Goal: Transaction & Acquisition: Purchase product/service

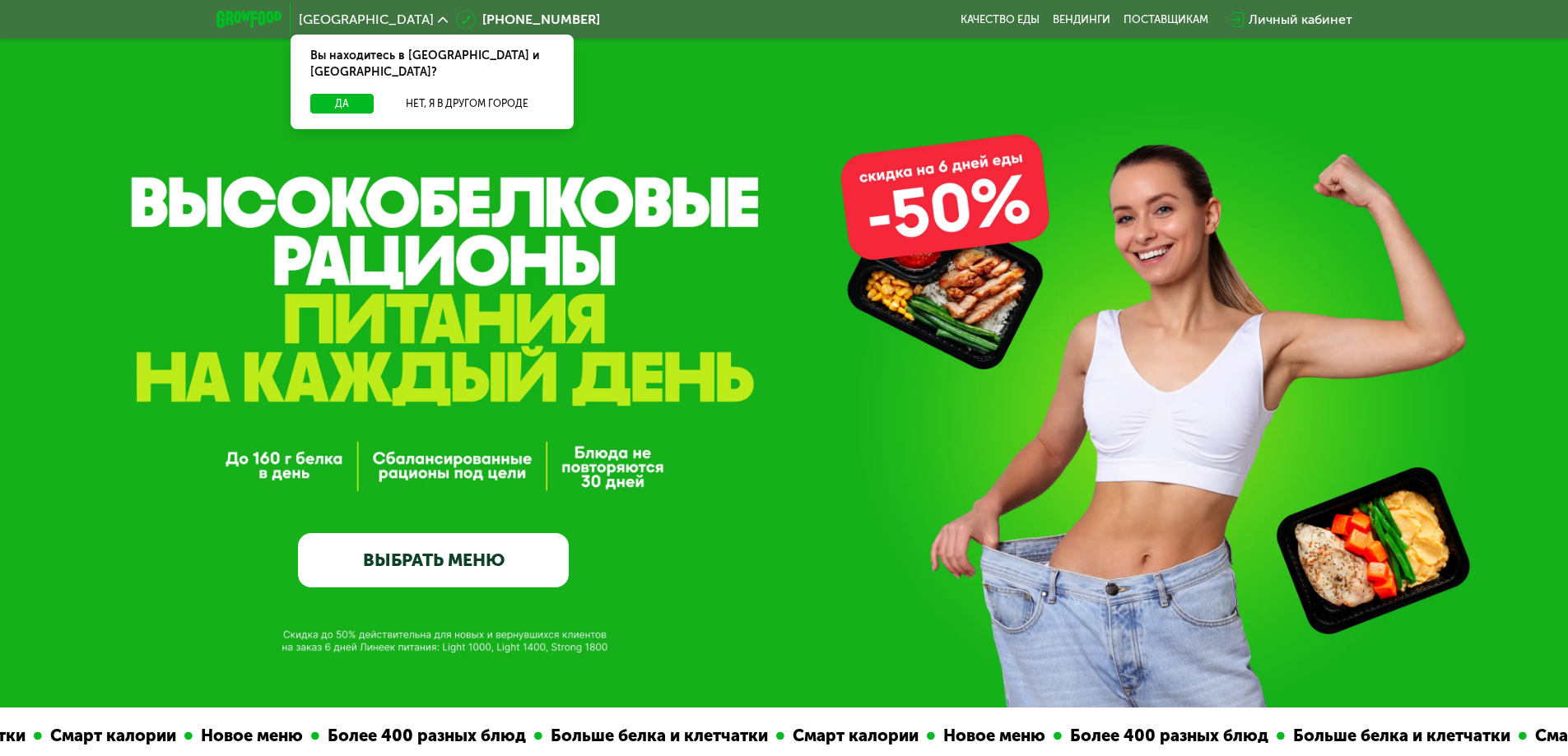
click at [506, 552] on link "ВЫБРАТЬ МЕНЮ" at bounding box center [433, 560] width 271 height 54
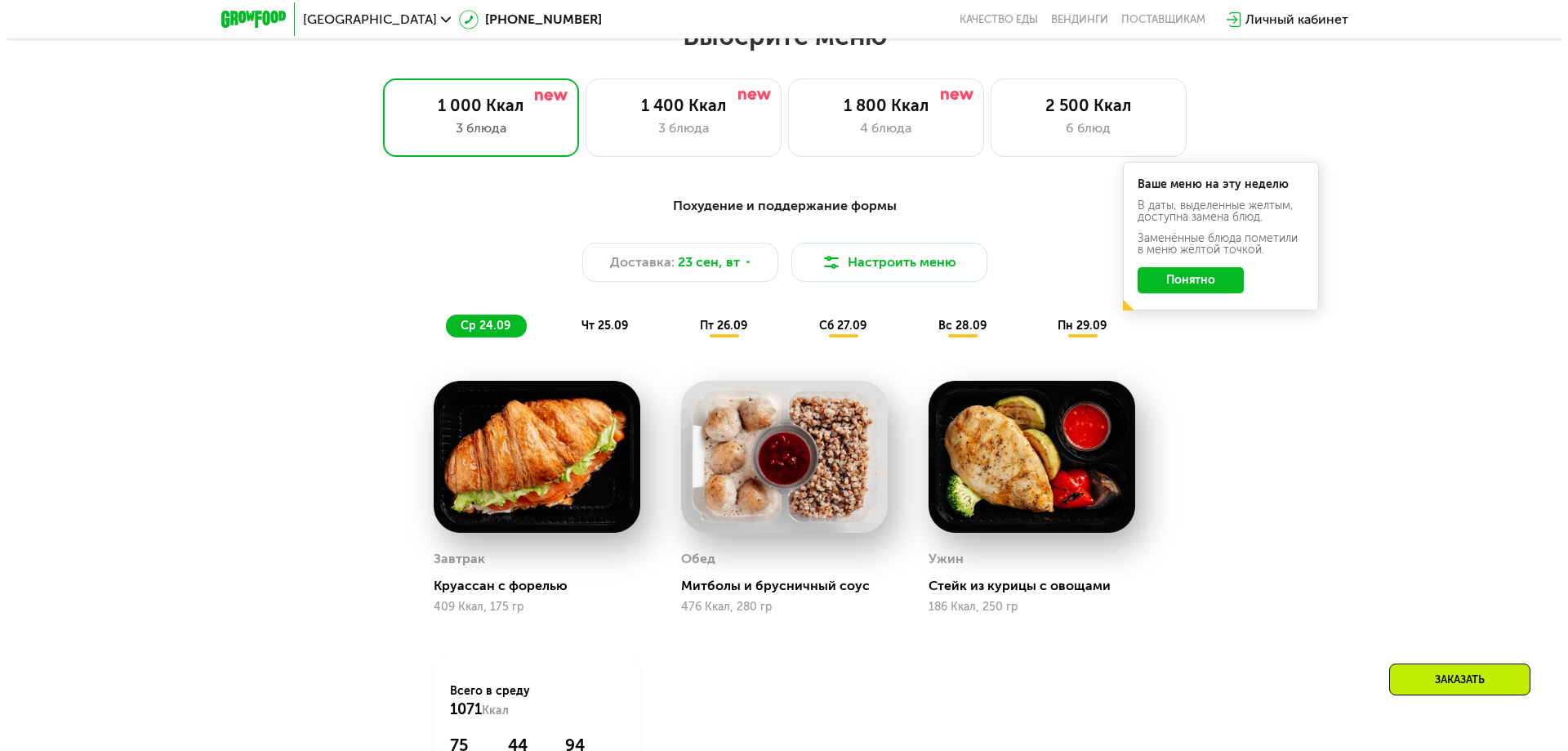
scroll to position [1355, 0]
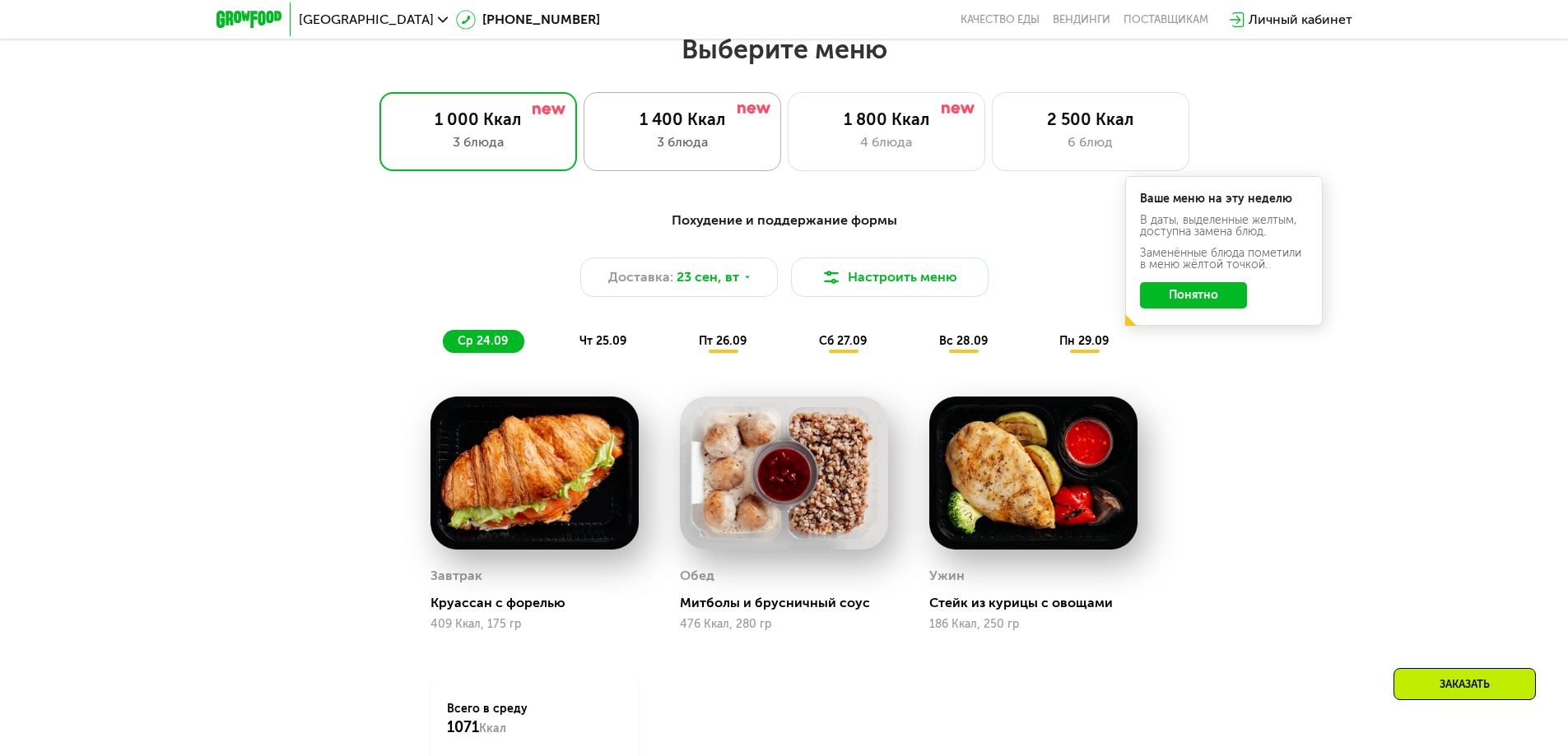
click at [727, 140] on div "3 блюда" at bounding box center [682, 142] width 163 height 20
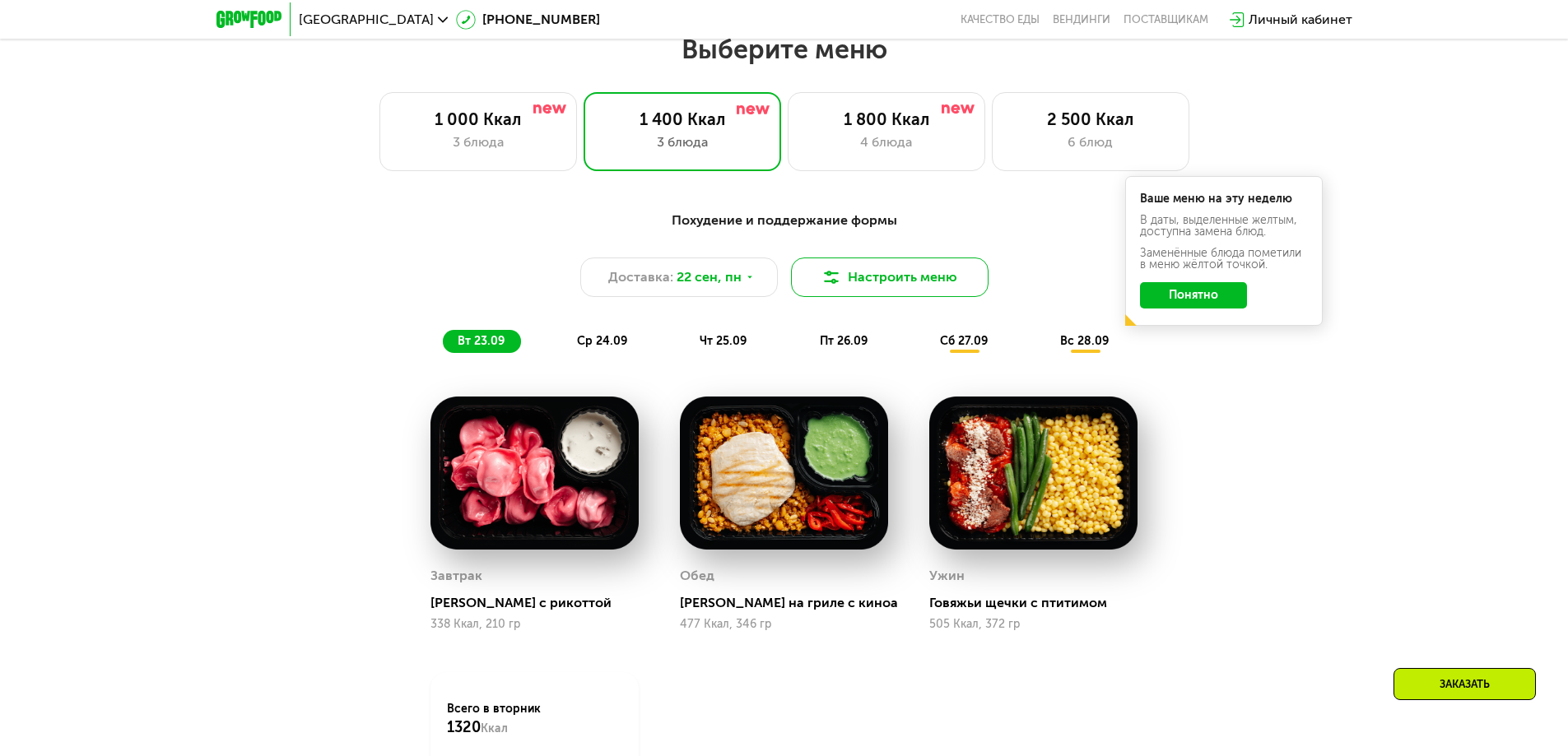
click at [871, 278] on button "Настроить меню" at bounding box center [890, 277] width 198 height 39
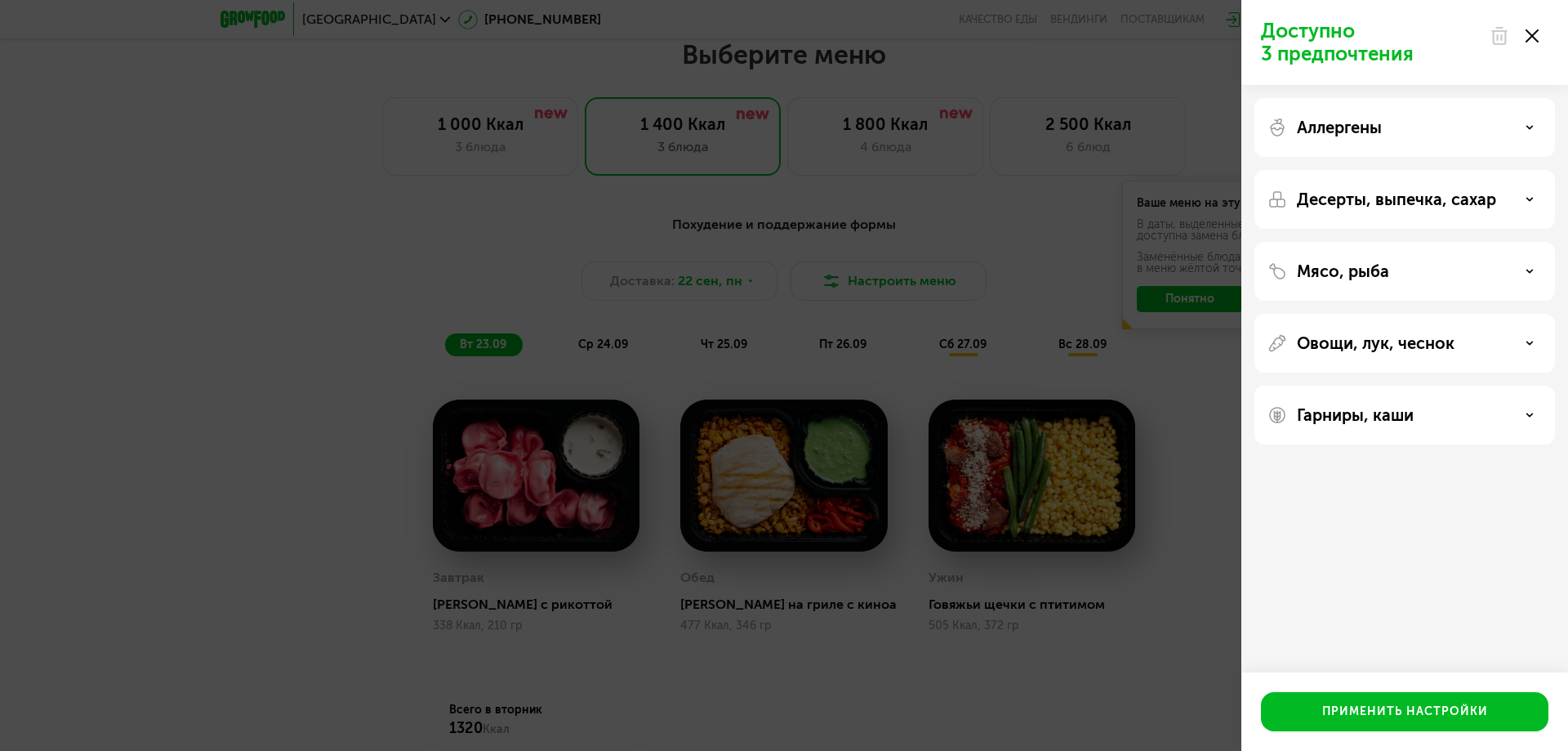
click at [1397, 132] on div "Аллергены" at bounding box center [1405, 127] width 274 height 19
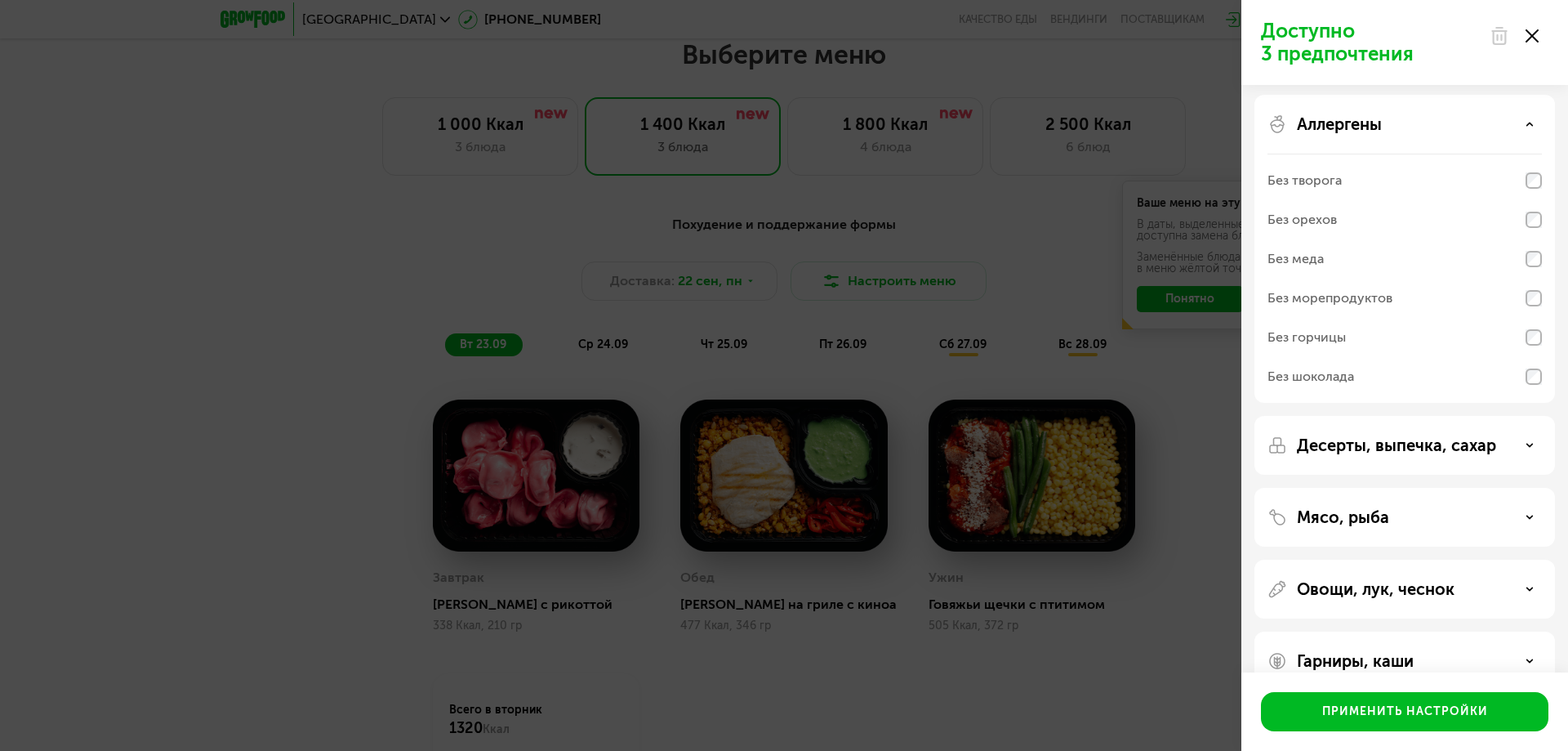
scroll to position [0, 0]
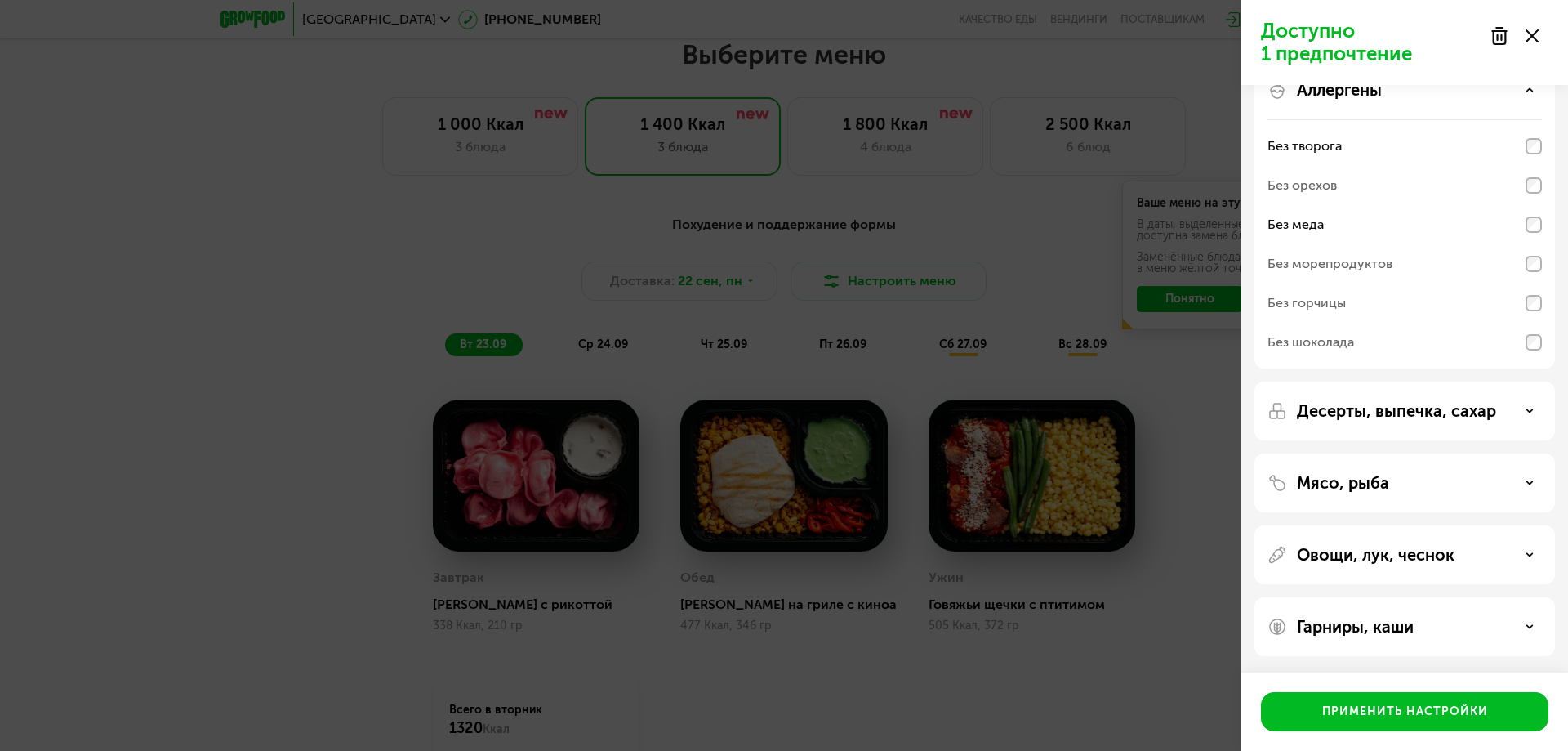
click at [1414, 416] on p "Десерты, выпечка, сахар" at bounding box center [1397, 411] width 199 height 19
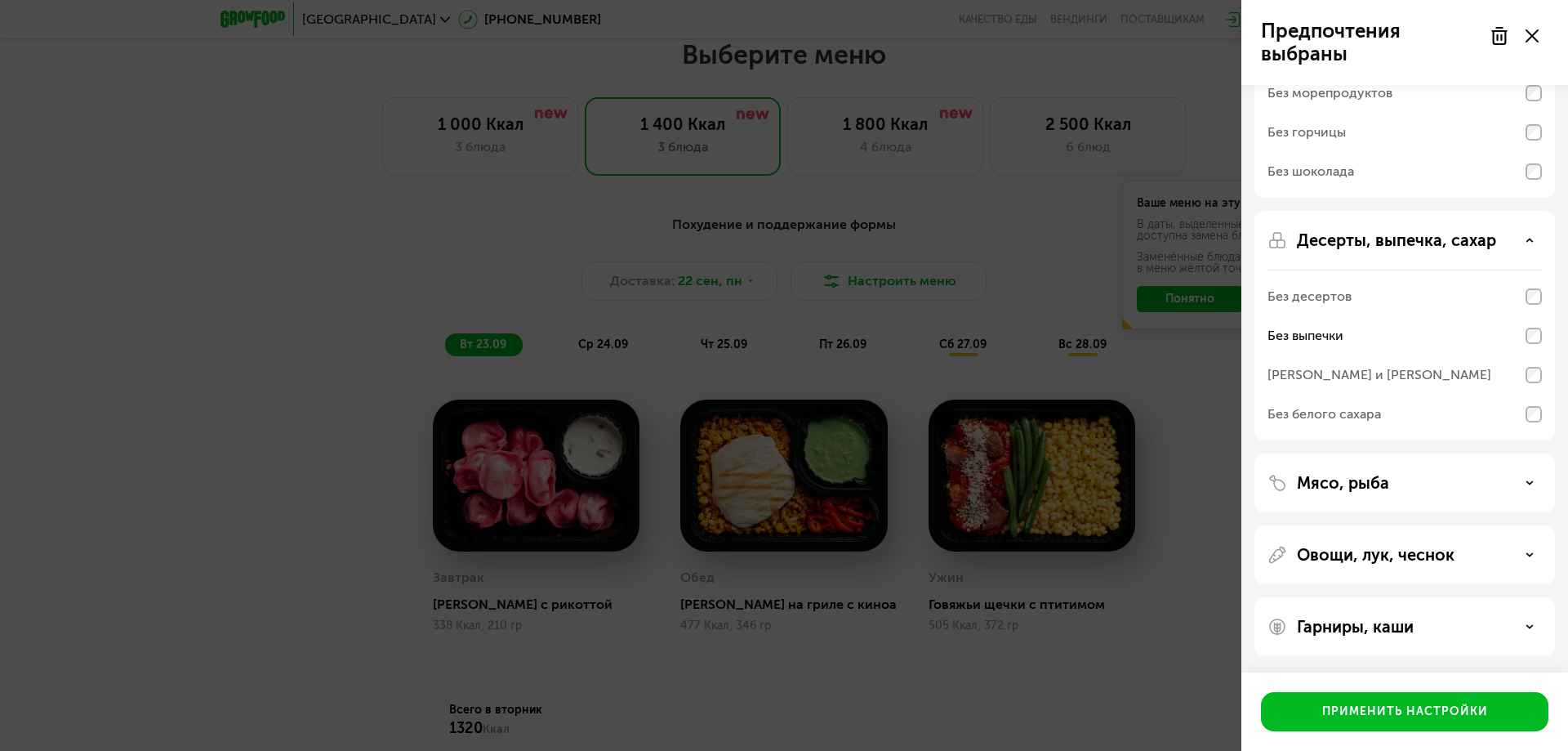
click at [1435, 479] on div "Мясо, рыба" at bounding box center [1405, 482] width 274 height 19
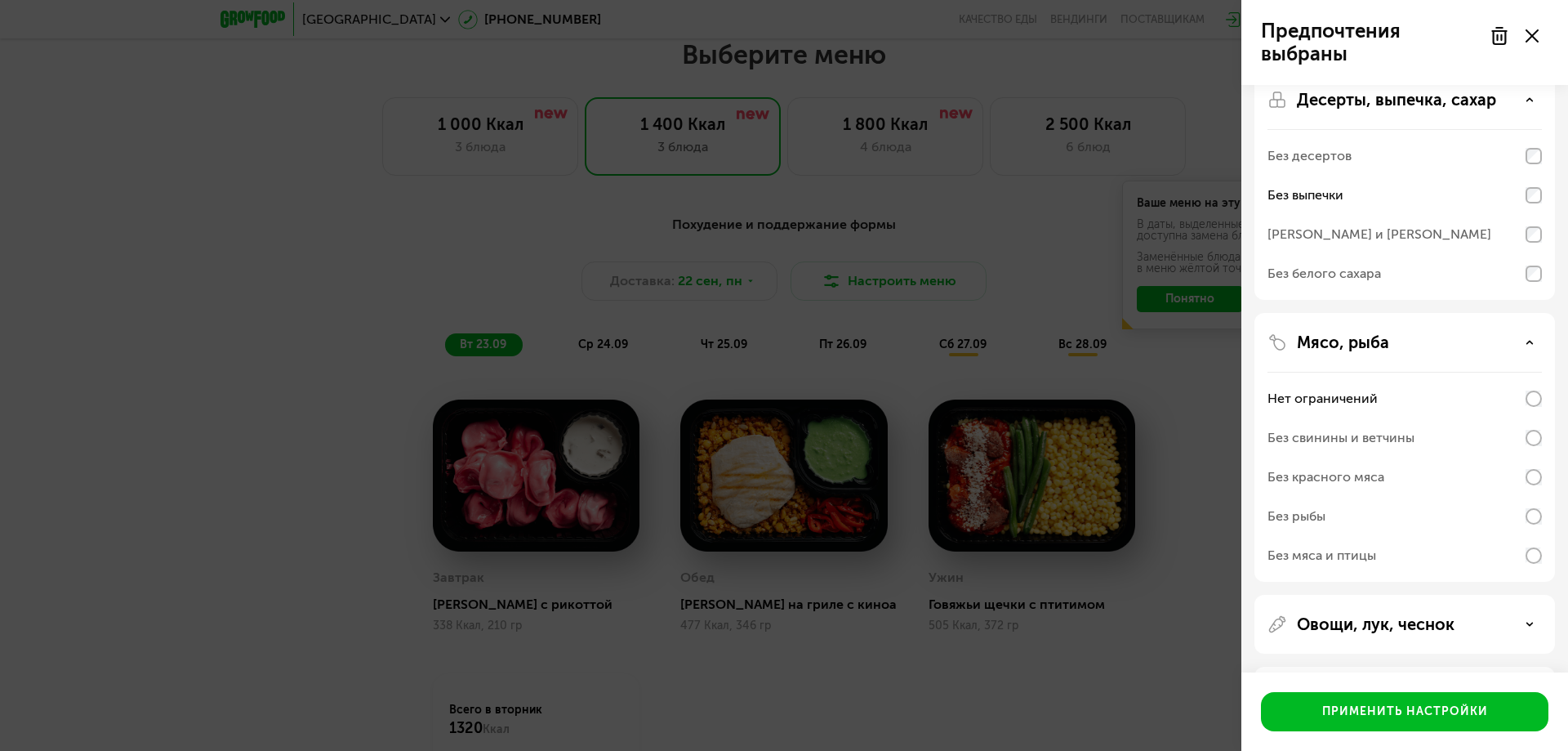
scroll to position [418, 0]
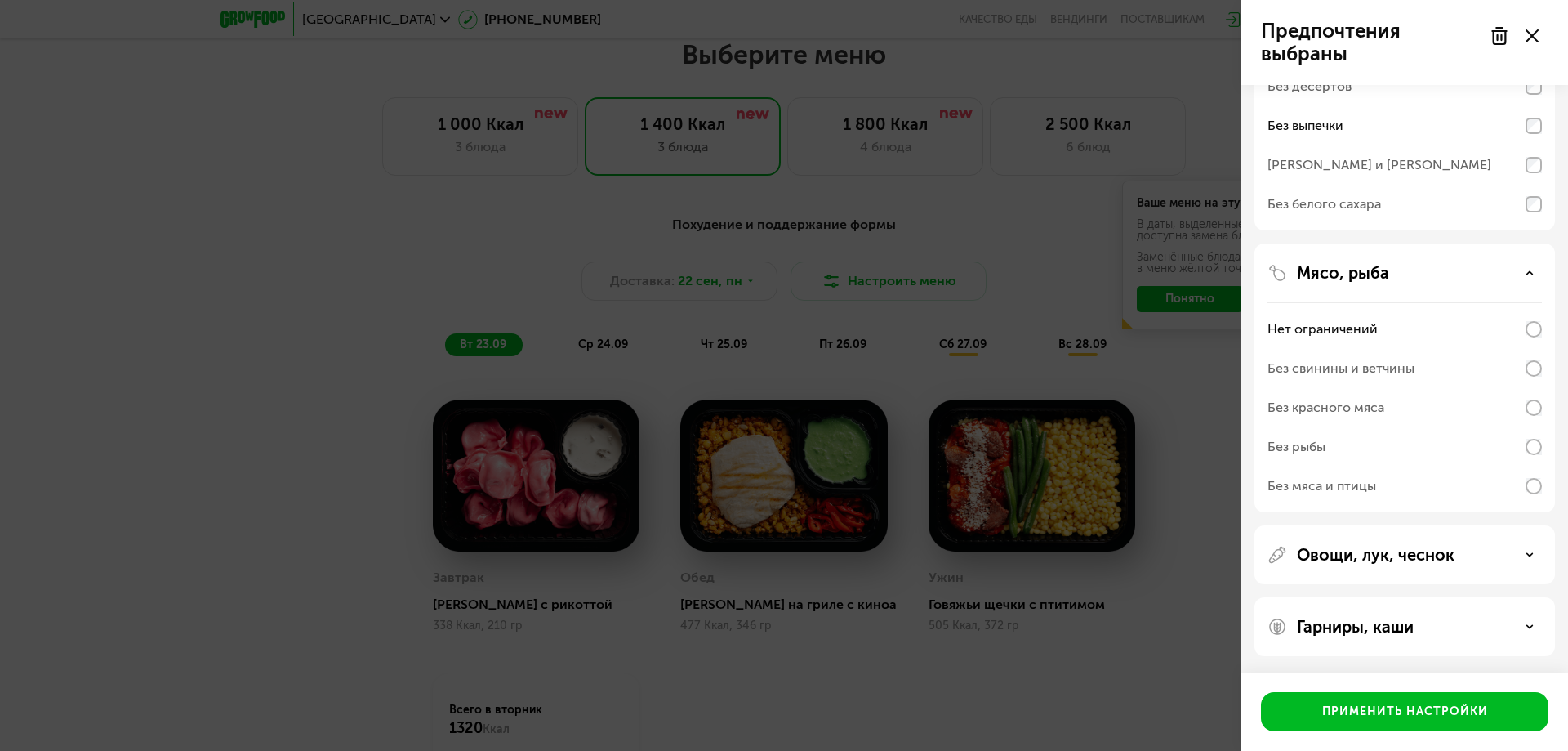
click at [1463, 371] on div "Без свинины и ветчины" at bounding box center [1405, 368] width 274 height 39
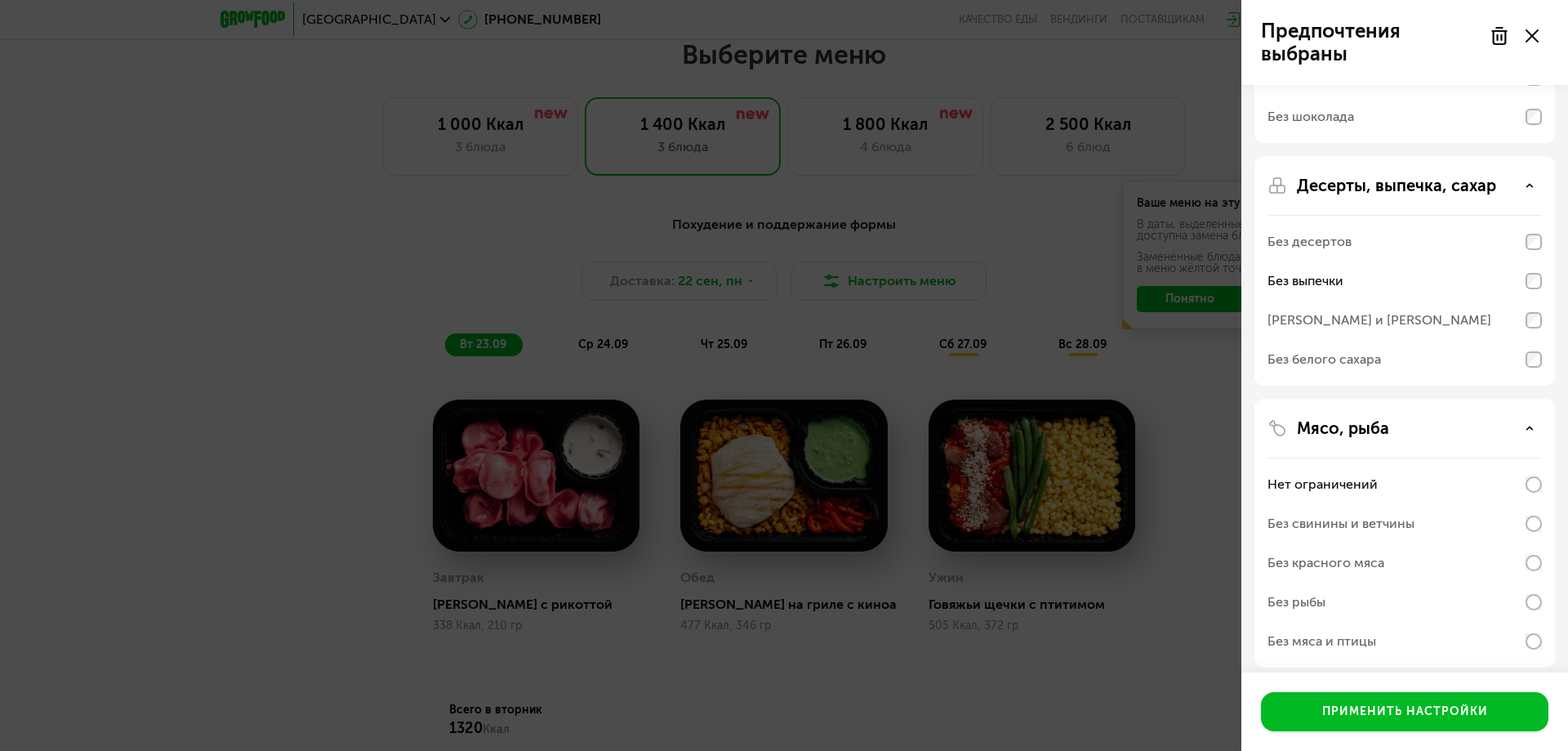
scroll to position [255, 0]
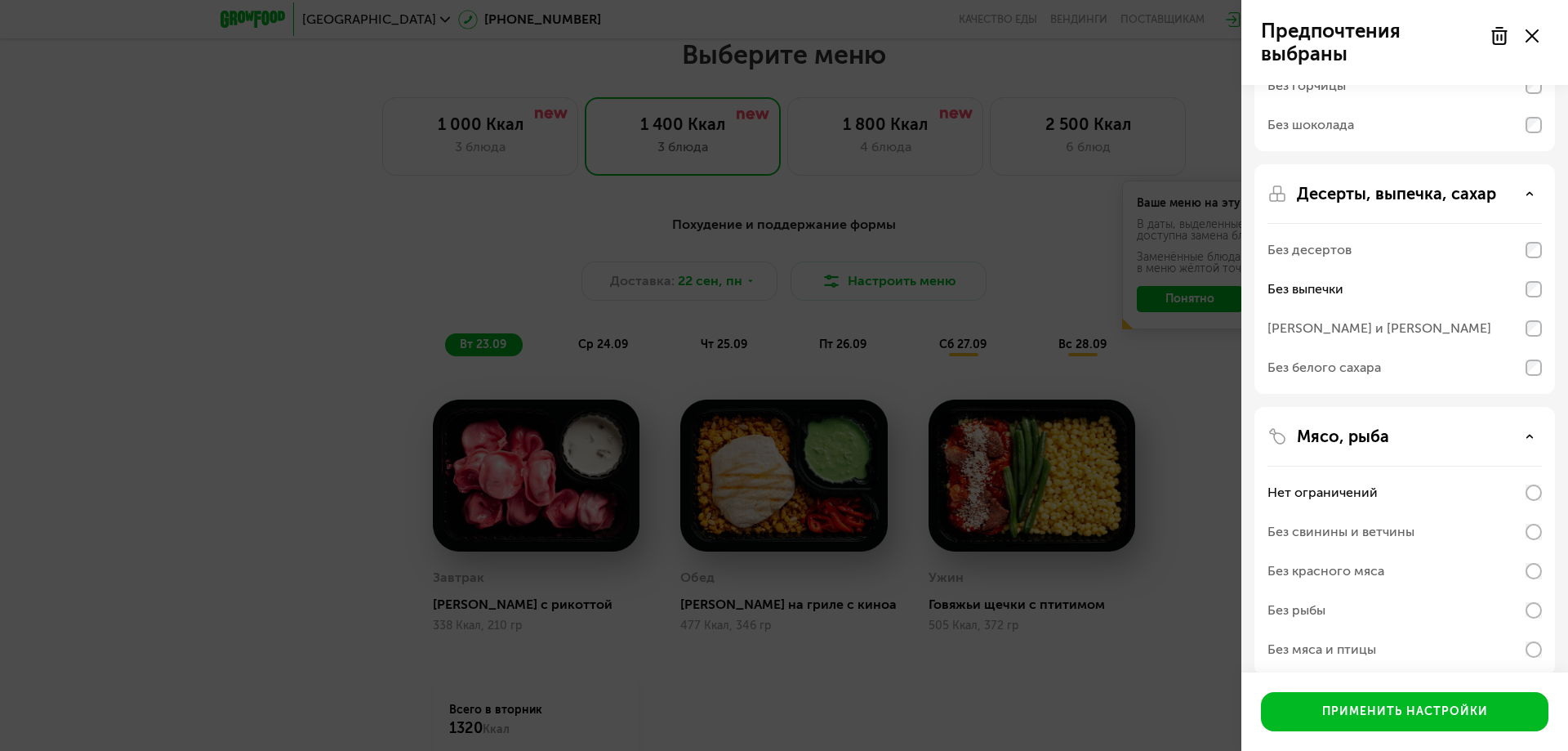
click at [1534, 545] on div "Без свинины и ветчины" at bounding box center [1405, 532] width 274 height 39
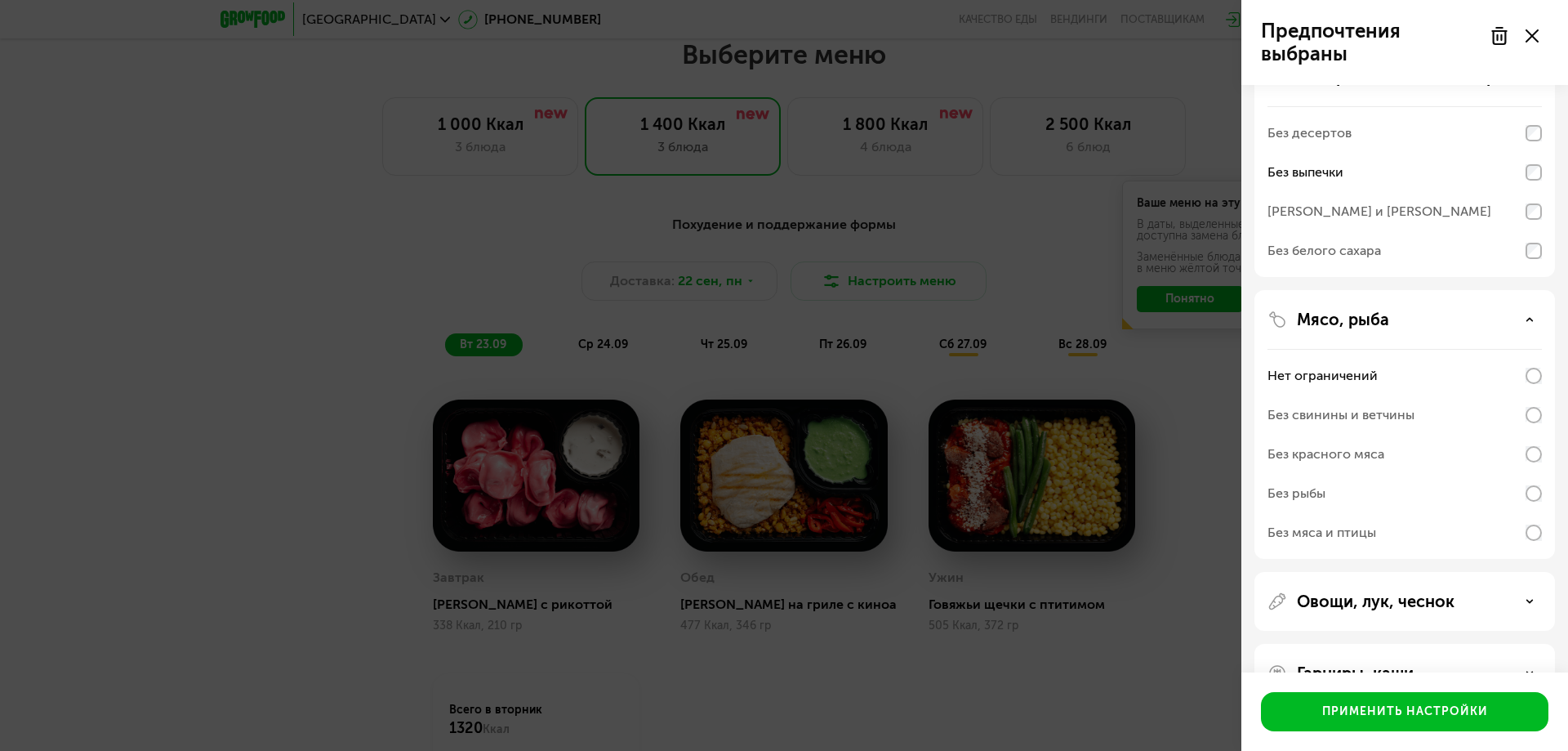
scroll to position [418, 0]
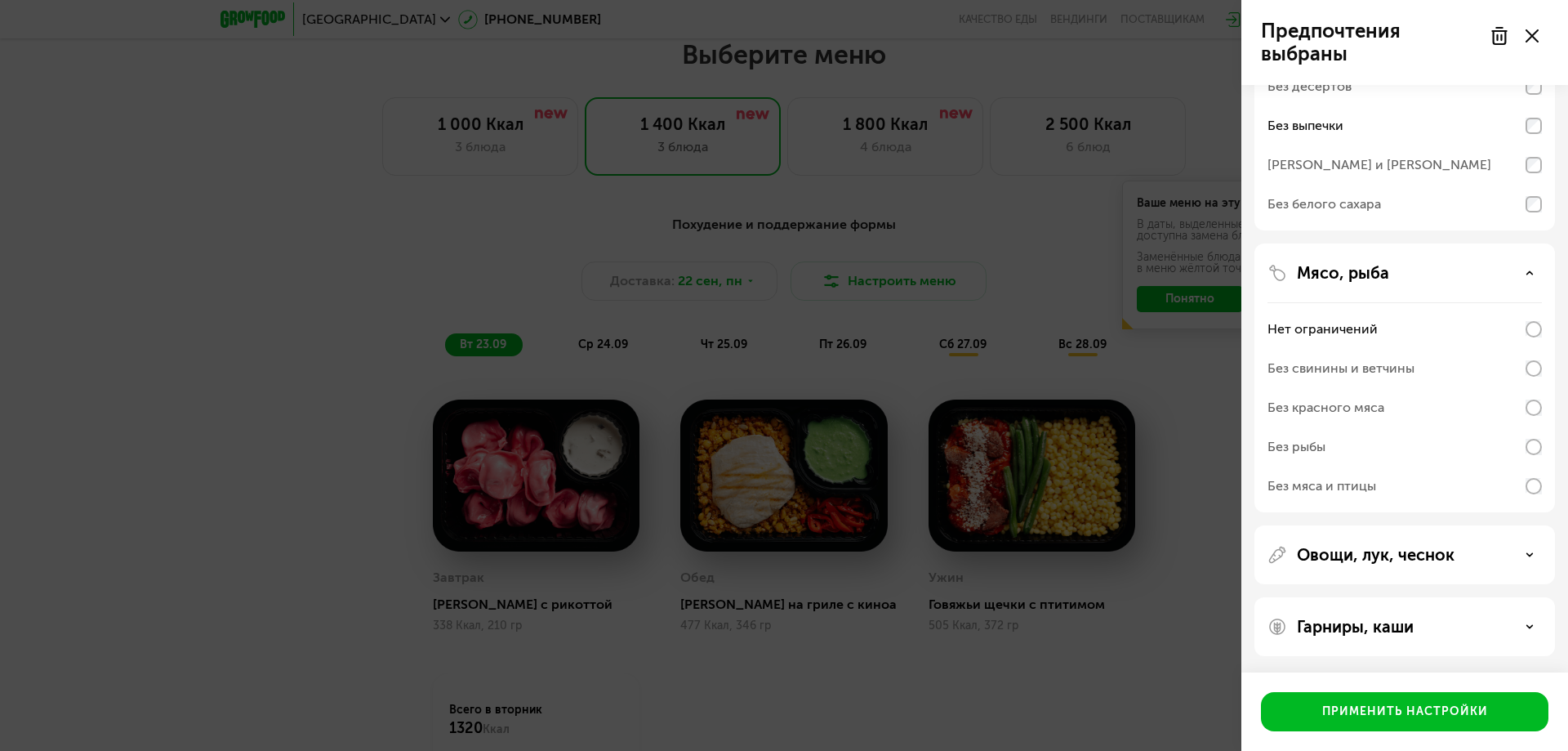
click at [1535, 500] on div "Без мяса и птицы" at bounding box center [1405, 486] width 274 height 39
click at [1467, 541] on div "Овощи, лук, чеснок" at bounding box center [1405, 554] width 300 height 58
click at [1472, 562] on div "Овощи, лук, чеснок" at bounding box center [1405, 554] width 274 height 19
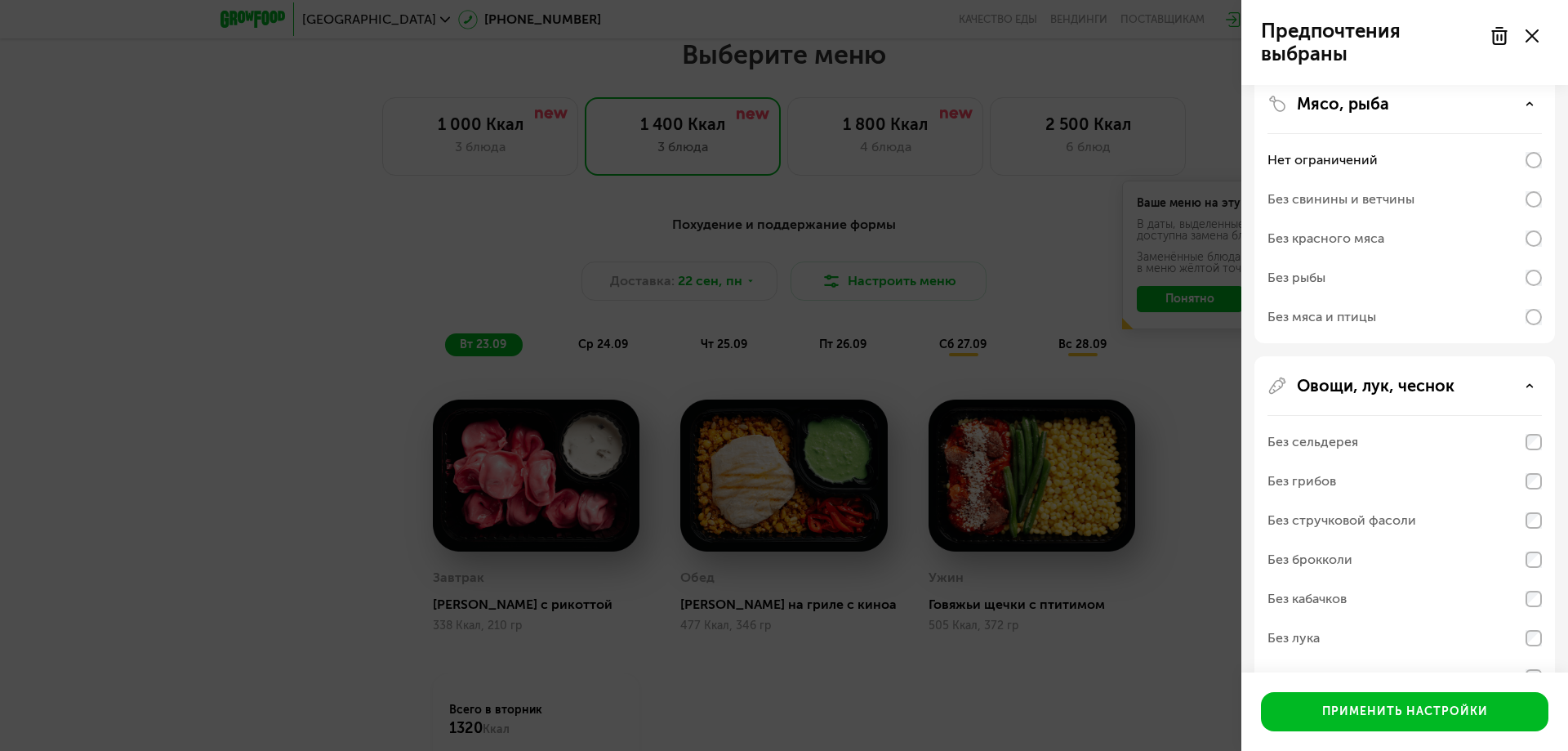
scroll to position [706, 0]
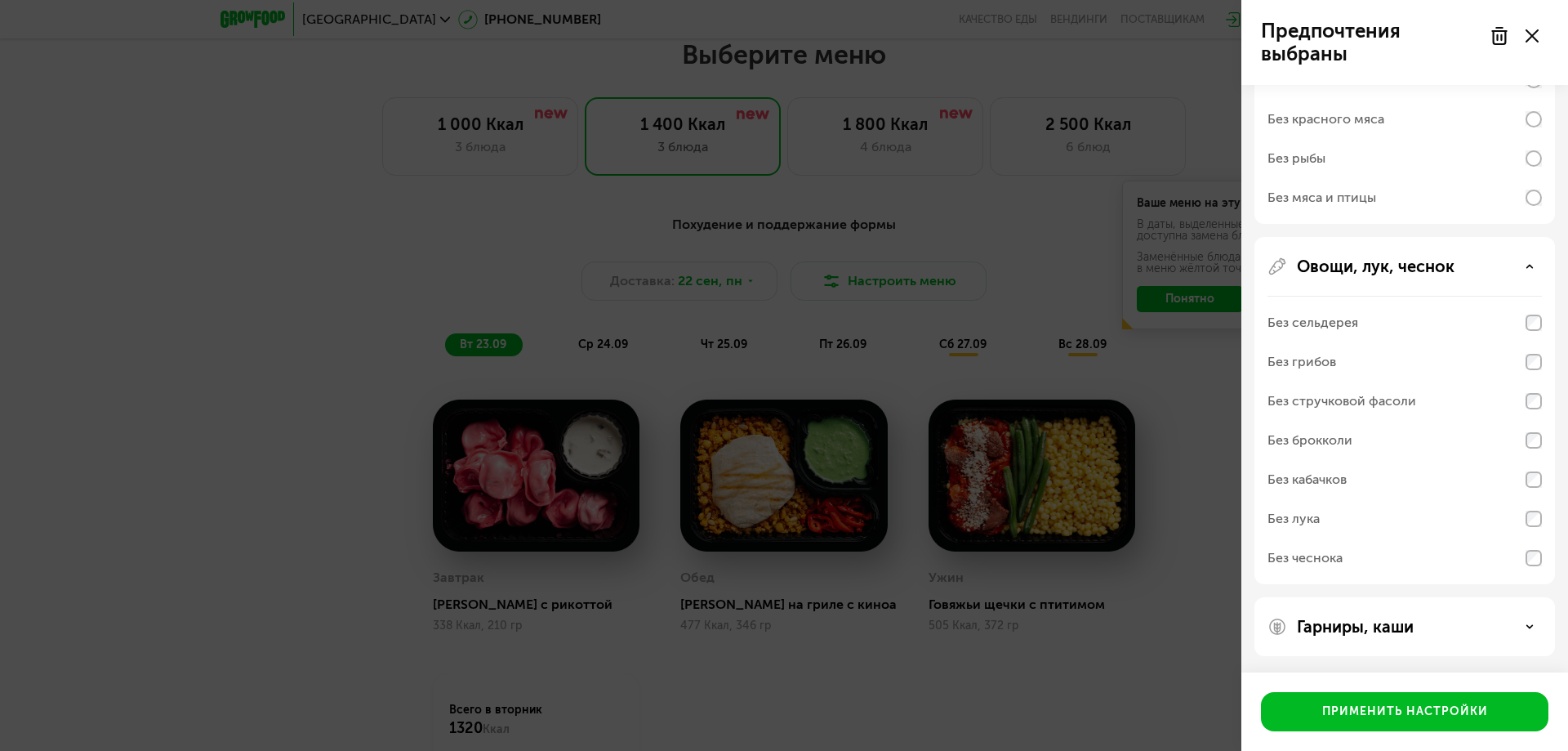
click at [1435, 616] on div "Гарниры, каши" at bounding box center [1405, 626] width 300 height 58
click at [1455, 626] on div "Гарниры, каши" at bounding box center [1405, 626] width 274 height 19
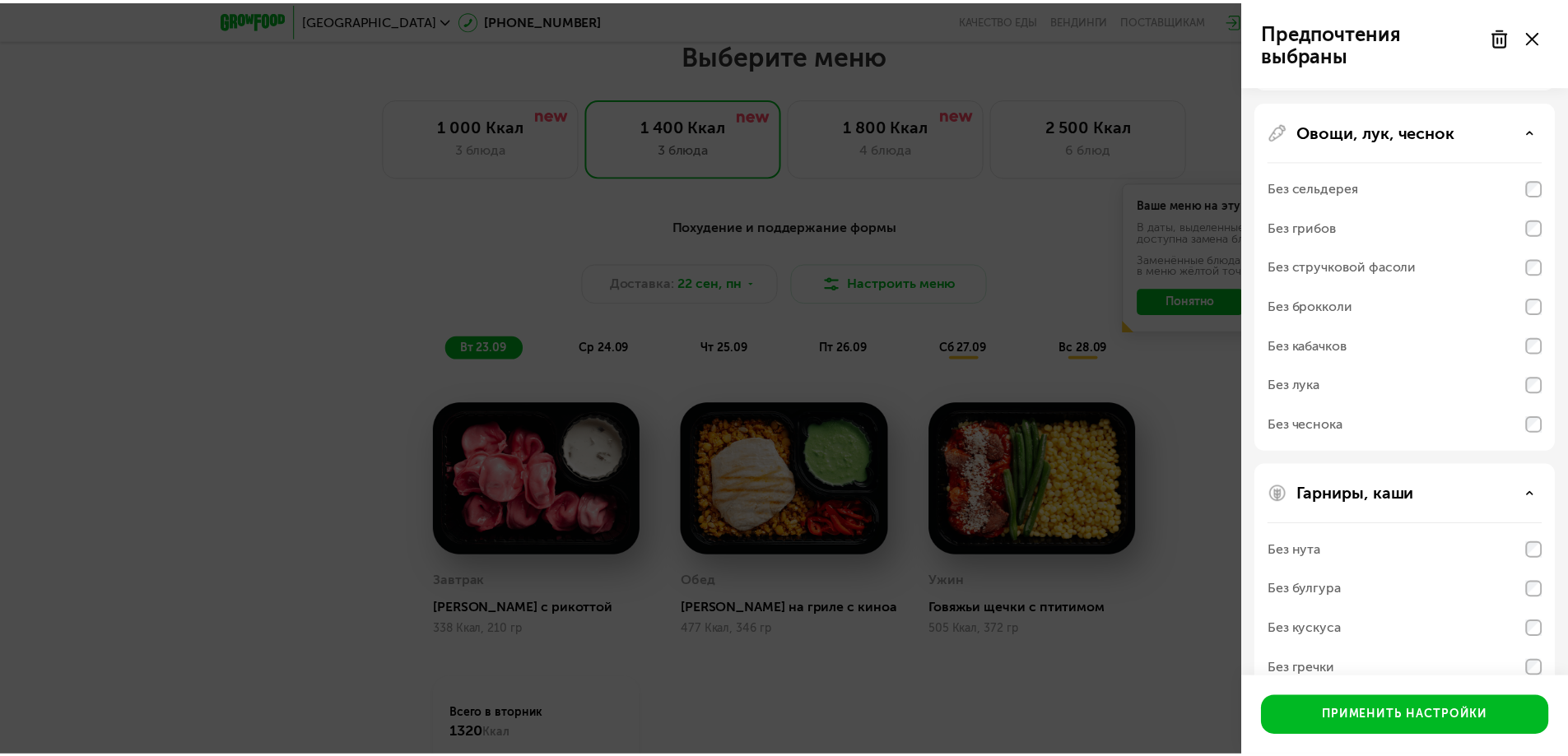
scroll to position [923, 0]
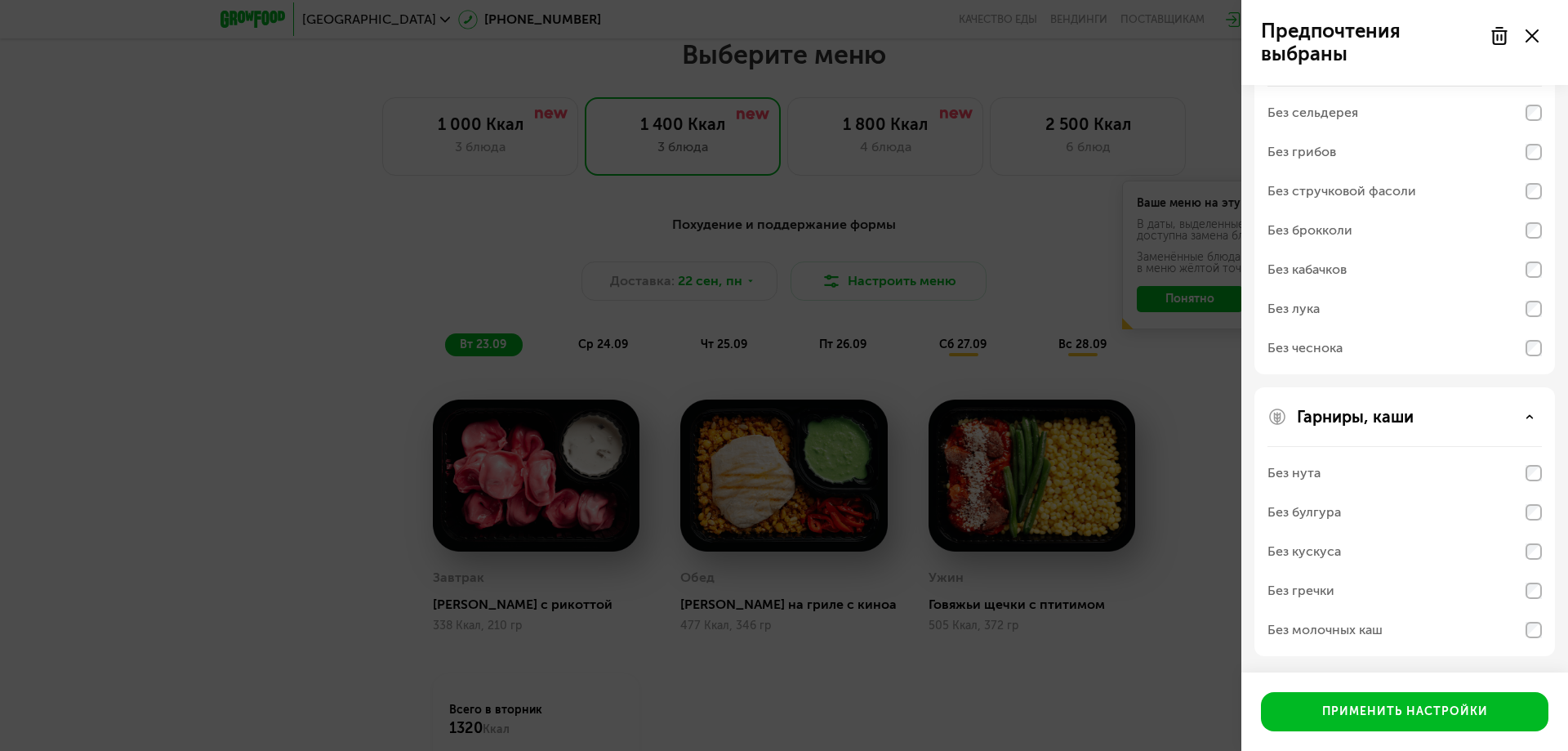
click at [1208, 430] on div "Предпочтения выбраны Аллергены Без творога Без орехов Без меда Без морепродукто…" at bounding box center [784, 376] width 1568 height 751
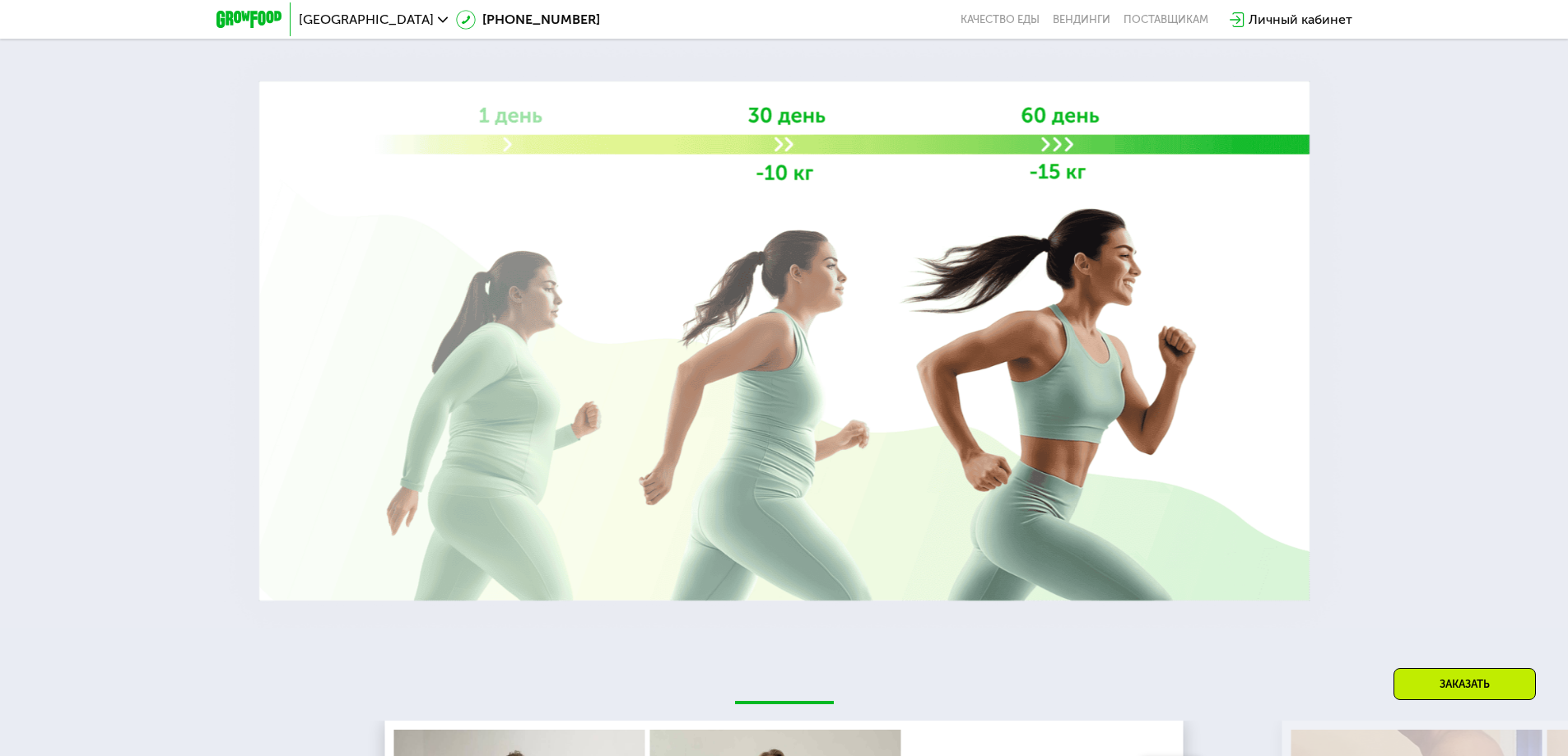
scroll to position [3009, 0]
